Goal: Task Accomplishment & Management: Manage account settings

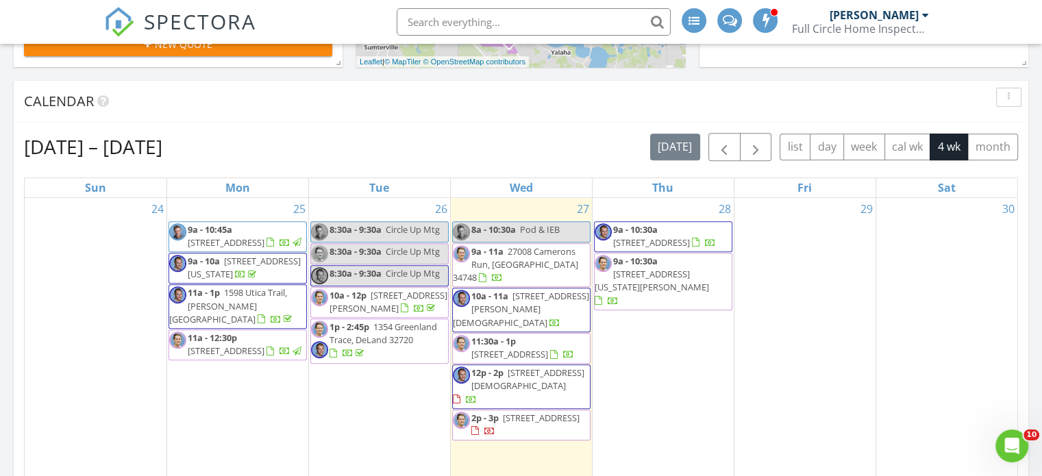
scroll to position [519, 0]
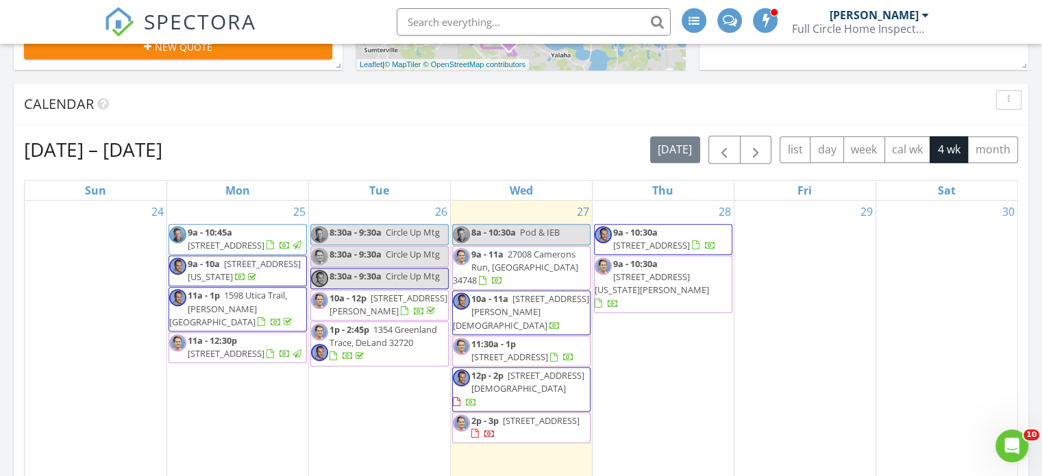
click at [518, 369] on span "814 Roseapple Ave, Lady Lake 32159" at bounding box center [527, 381] width 113 height 25
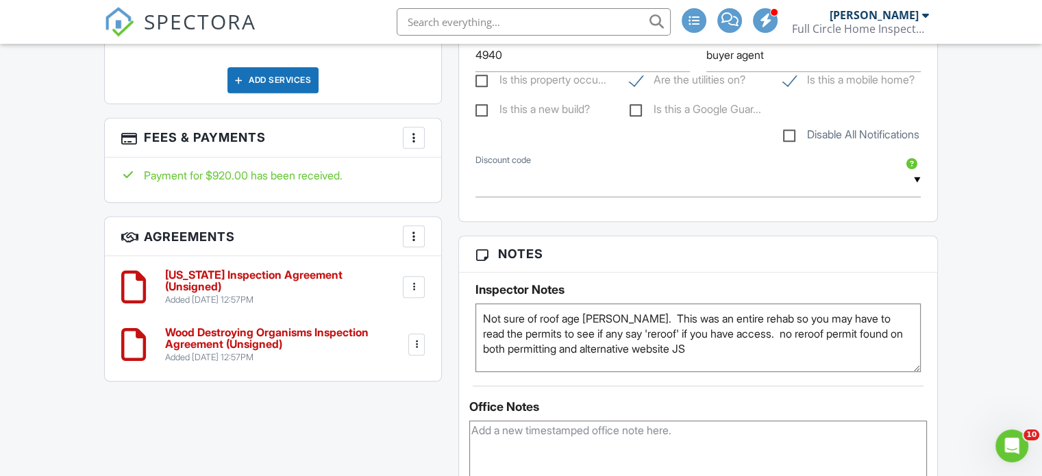
scroll to position [948, 0]
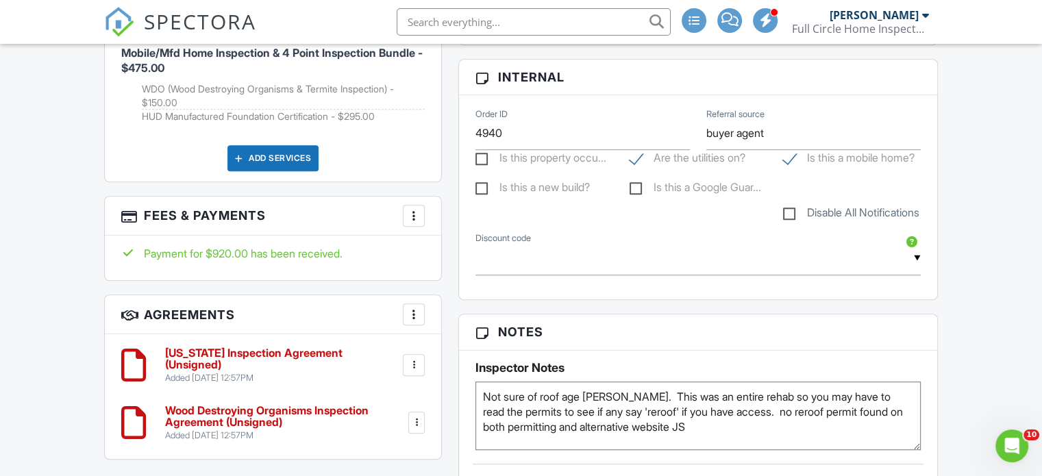
scroll to position [908, 0]
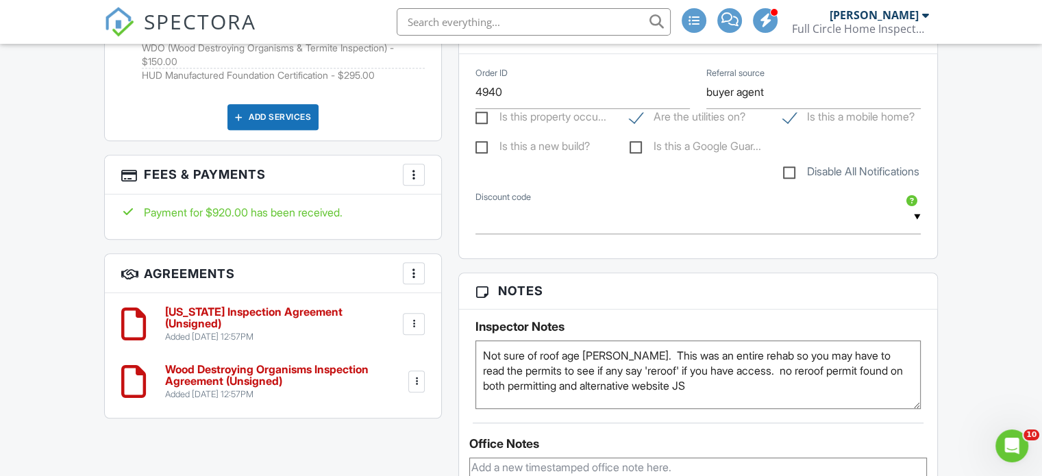
click at [616, 374] on textarea "Not sure of roof age Jess. This was an entire rehab so you may have to read the…" at bounding box center [697, 374] width 445 height 68
click at [953, 370] on div "Dashboard Templates Contacts Metrics Automations Advanced Settings Support Cent…" at bounding box center [521, 383] width 1042 height 2495
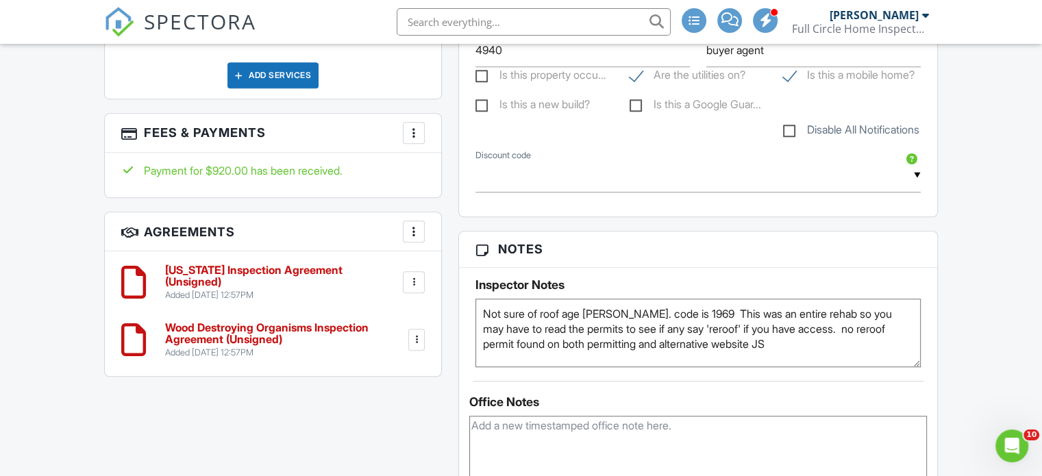
click at [685, 329] on textarea "Not sure of roof age Jess. This was an entire rehab so you may have to read the…" at bounding box center [697, 333] width 445 height 68
type textarea "Not sure of roof age Jess. This was an entire rehab so you may have to read the…"
click at [973, 351] on div "Dashboard Templates Contacts Metrics Automations Advanced Settings Support Cent…" at bounding box center [521, 341] width 1042 height 2495
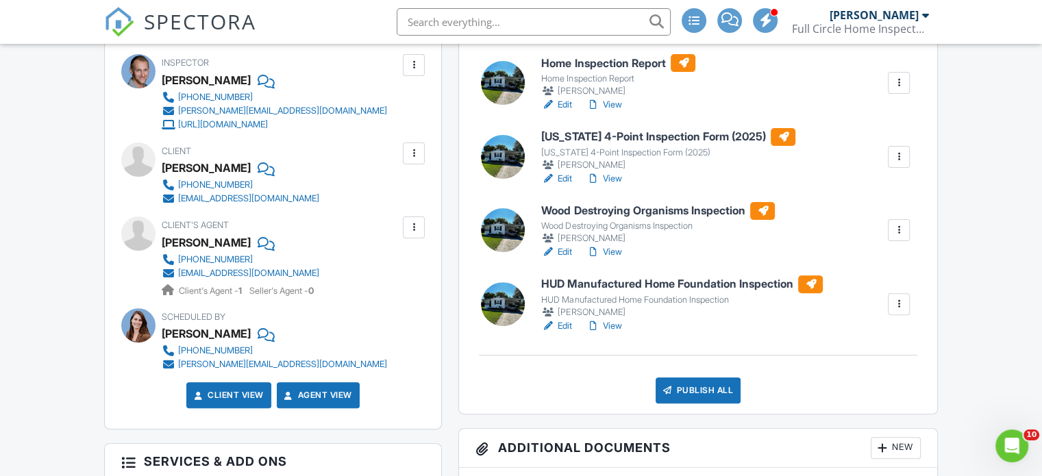
scroll to position [0, 0]
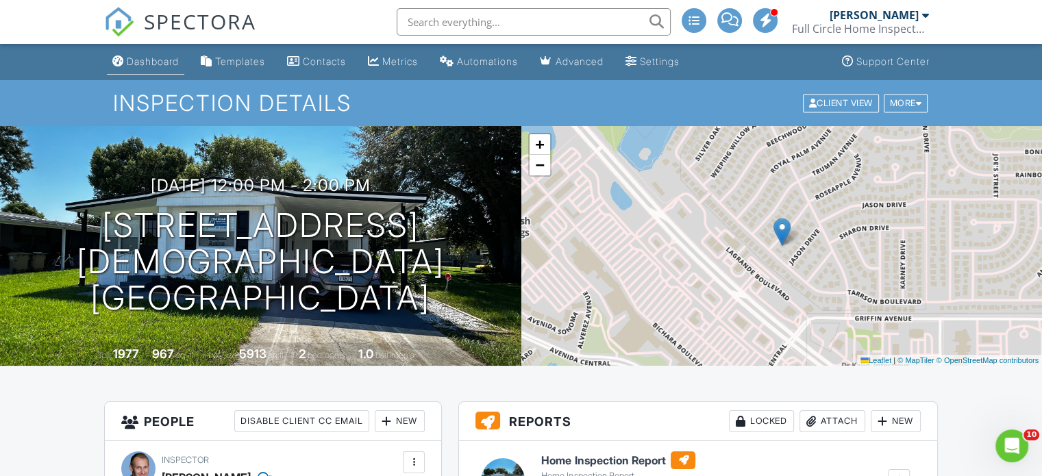
click at [145, 58] on div "Dashboard" at bounding box center [153, 61] width 52 height 12
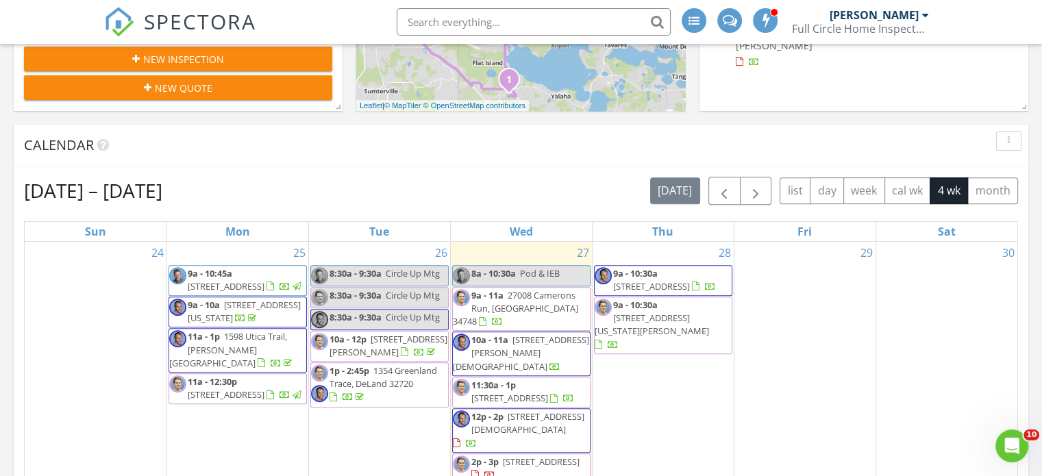
scroll to position [477, 0]
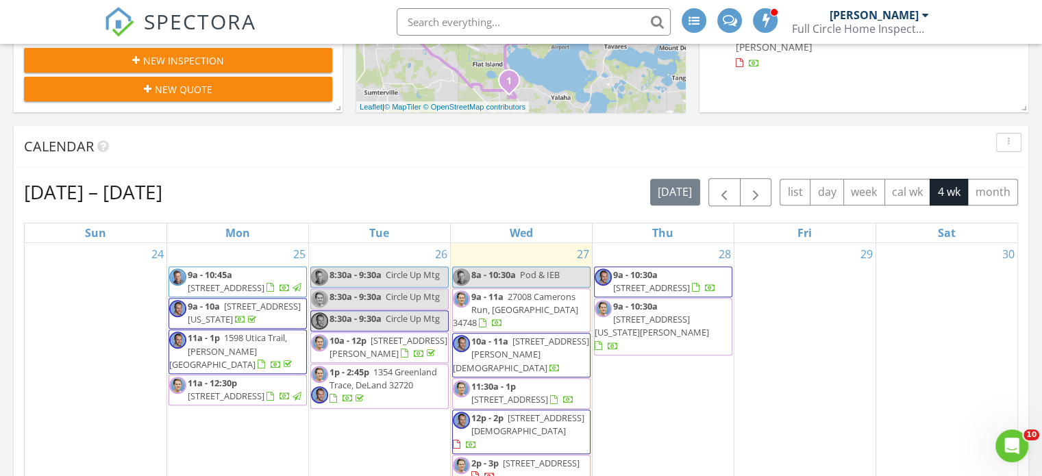
click at [674, 282] on span "16621 SE 57th Pl, Ocklawaha 32179" at bounding box center [651, 288] width 77 height 12
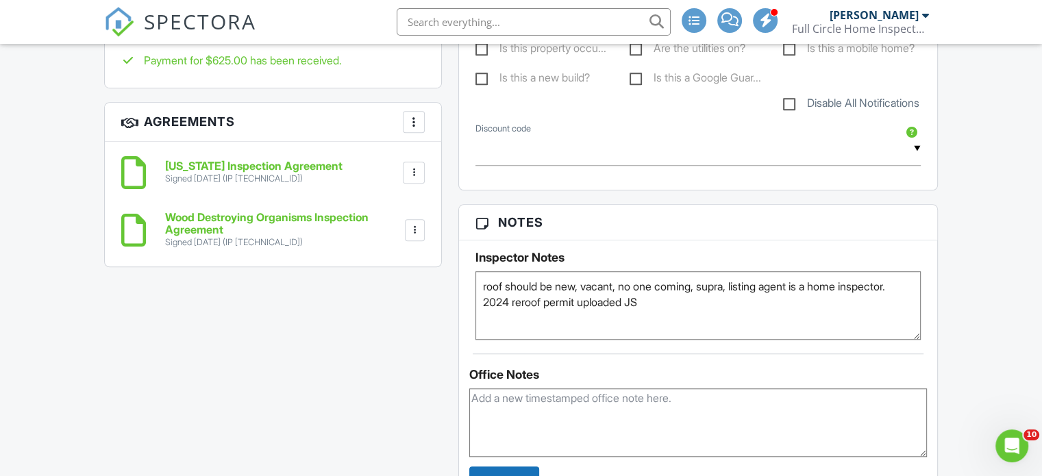
scroll to position [1055, 0]
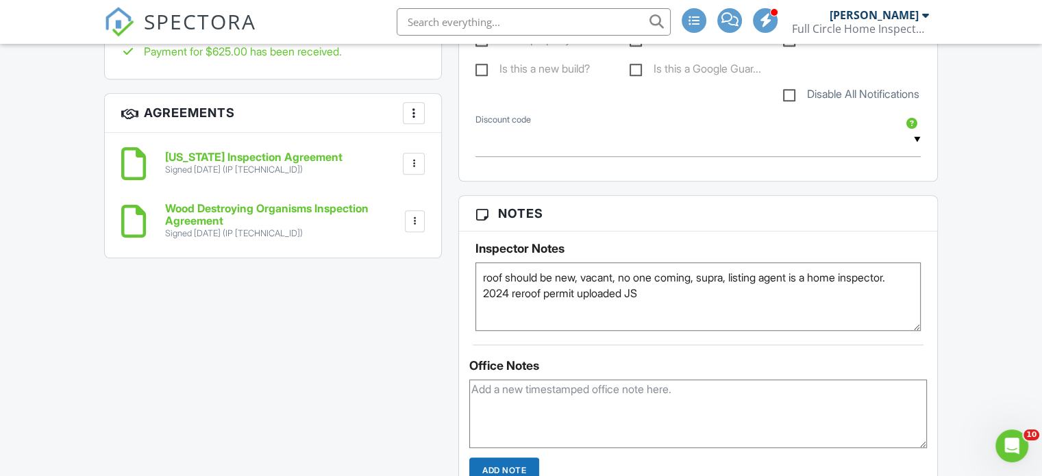
click at [742, 292] on textarea "roof should be new, vacant, no one coming, supra, listing agent is a home inspe…" at bounding box center [697, 296] width 445 height 68
type textarea "roof should be new, vacant, no one coming, supra or code of 1969 listing agent …"
click at [947, 299] on div "Dashboard Templates Contacts Metrics Automations Advanced Settings Support Cent…" at bounding box center [521, 271] width 1042 height 2564
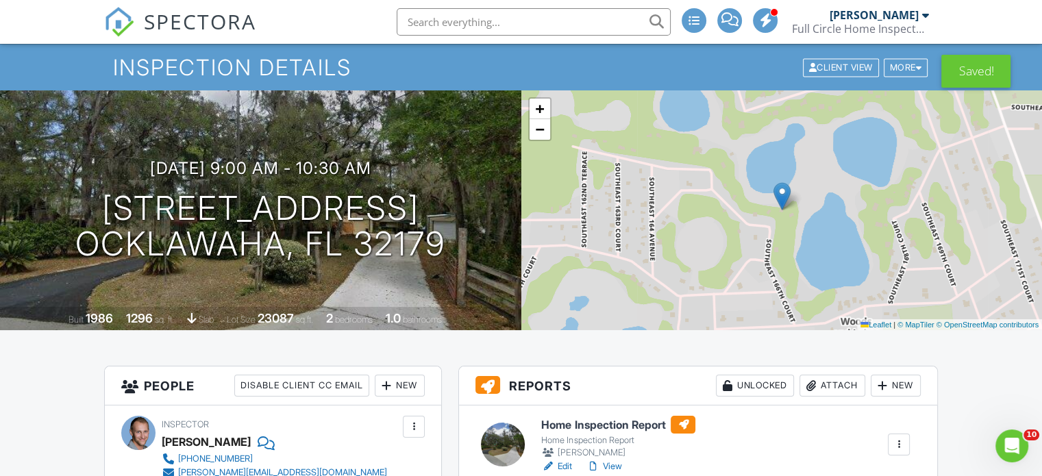
scroll to position [0, 0]
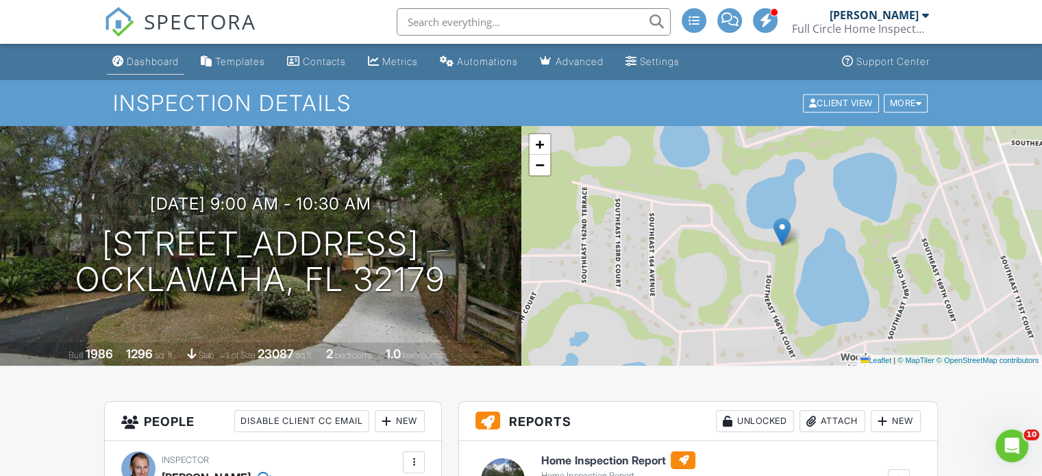
click at [148, 60] on div "Dashboard" at bounding box center [153, 61] width 52 height 12
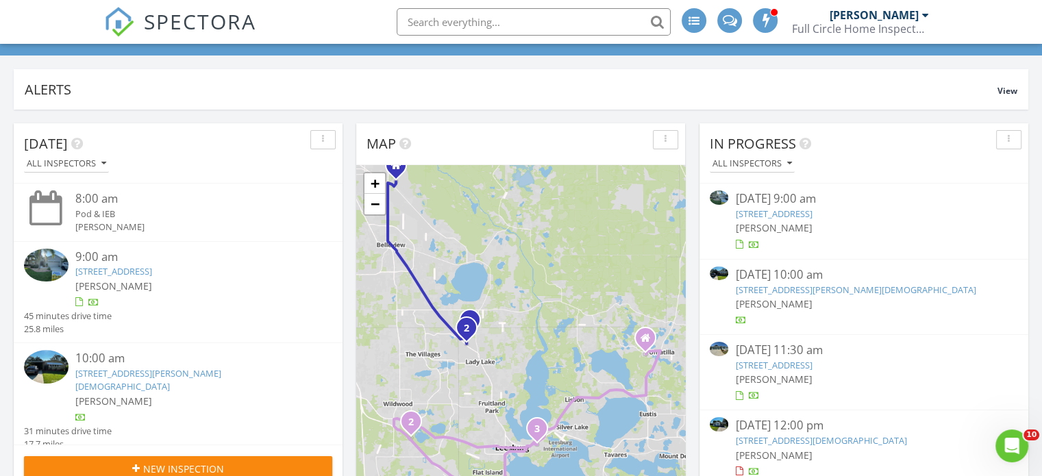
scroll to position [41, 0]
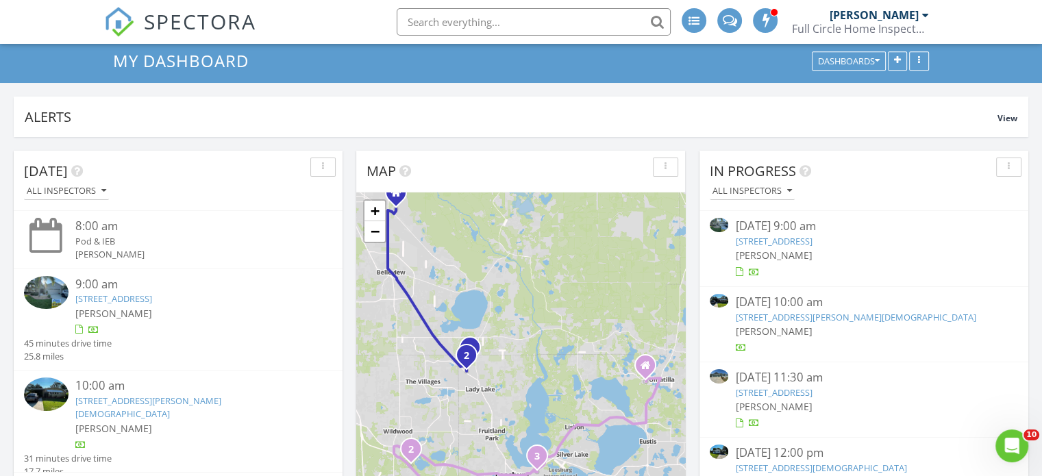
click at [413, 21] on input "text" at bounding box center [534, 21] width 274 height 27
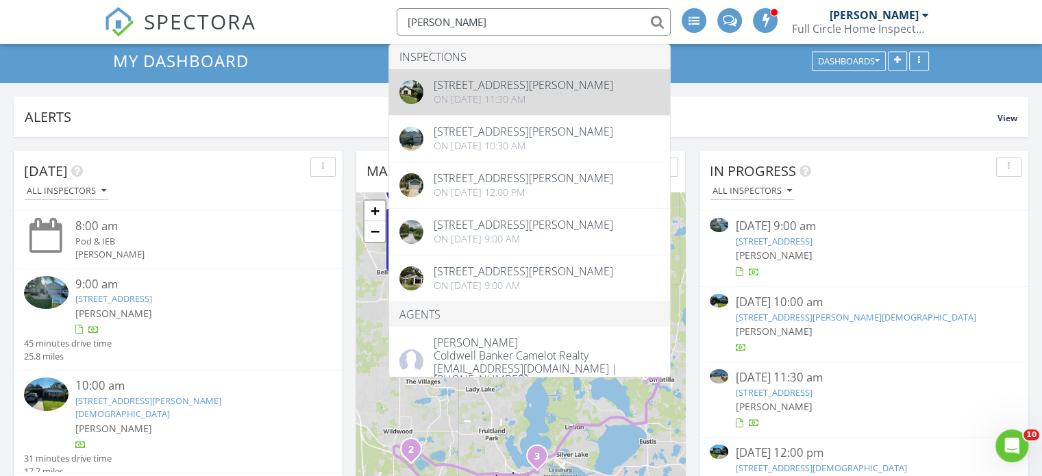
type input "donnelly"
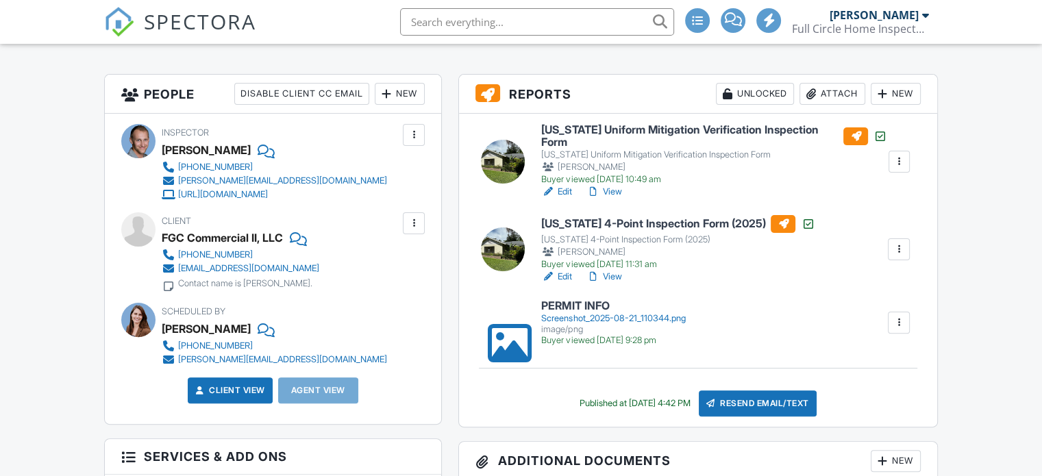
click at [621, 218] on h6 "[US_STATE] 4-Point Inspection Form (2025)" at bounding box center [677, 224] width 273 height 18
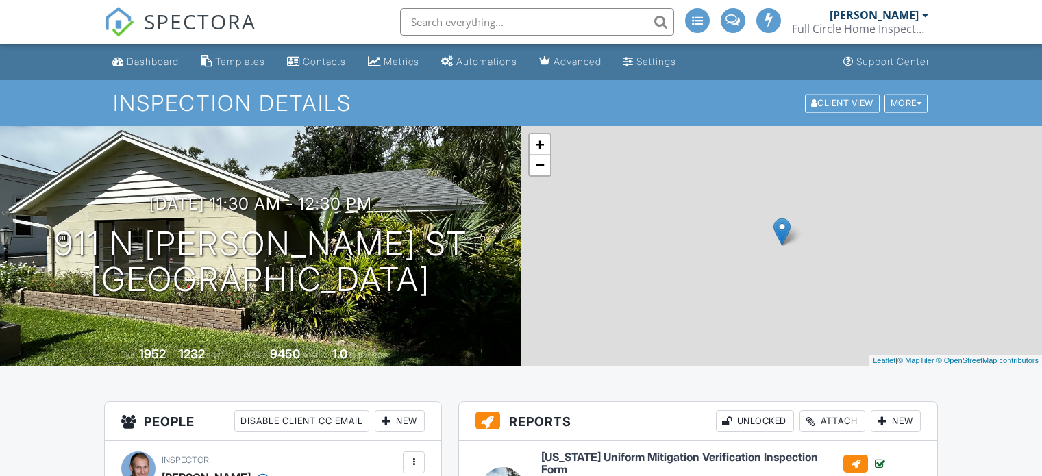
scroll to position [418, 0]
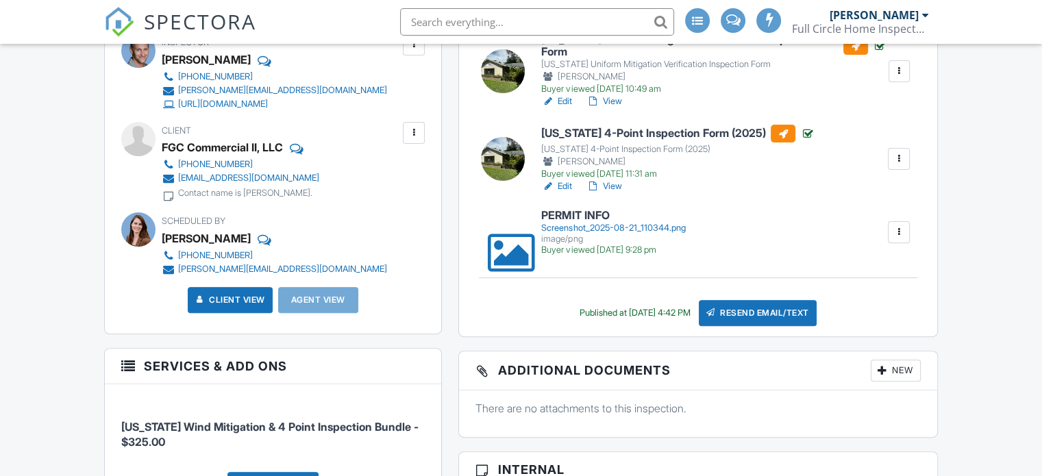
click at [769, 306] on div "Resend Email/Text" at bounding box center [758, 313] width 118 height 26
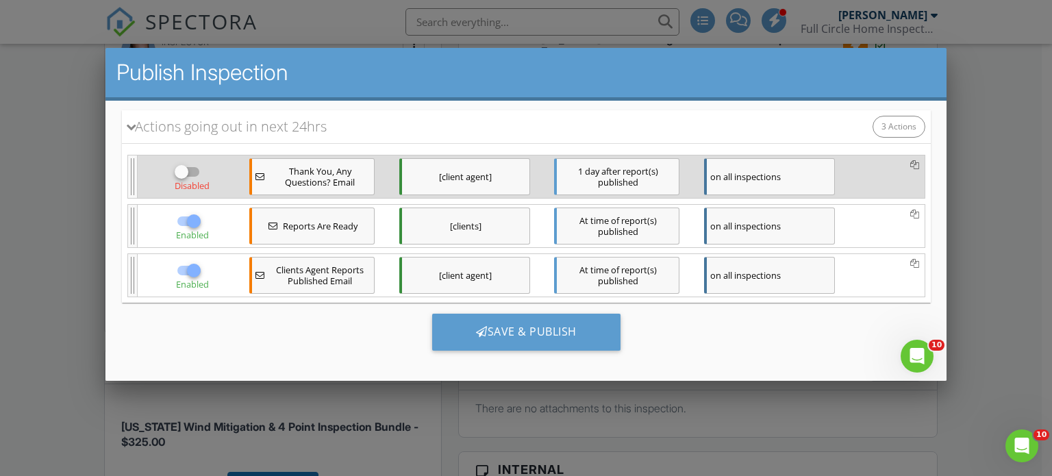
scroll to position [0, 0]
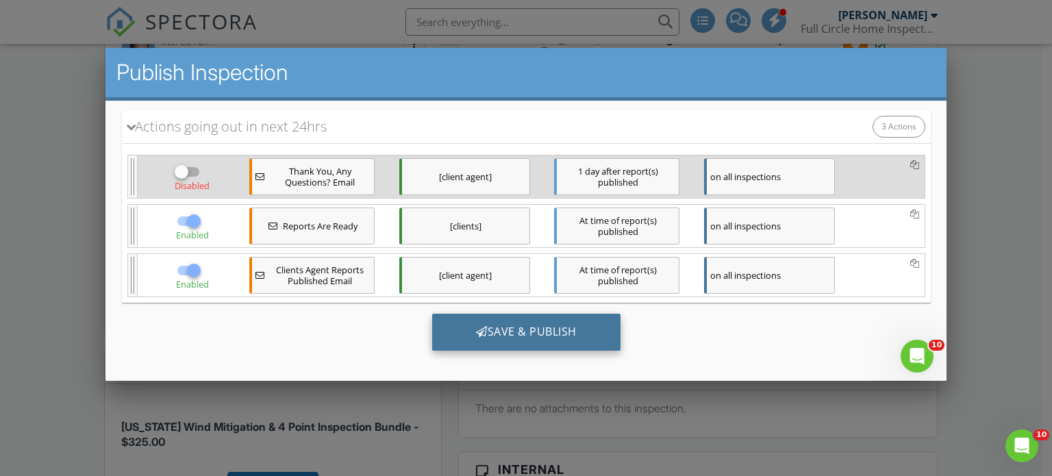
click at [529, 329] on div "Save & Publish" at bounding box center [526, 331] width 188 height 37
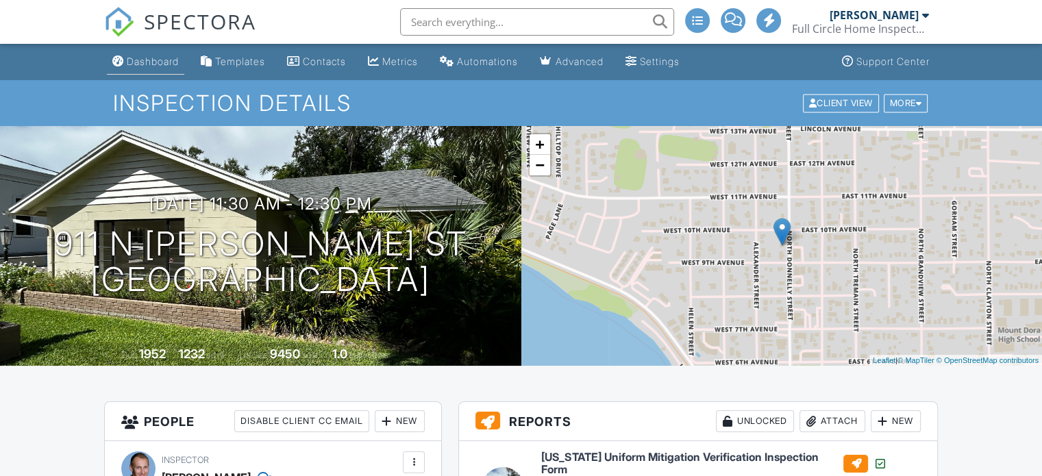
click at [153, 60] on div "Dashboard" at bounding box center [153, 61] width 52 height 12
